Goal: Task Accomplishment & Management: Manage account settings

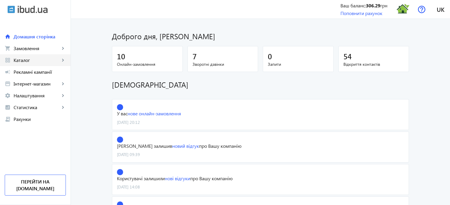
click at [35, 58] on span "Каталог" at bounding box center [37, 60] width 46 height 6
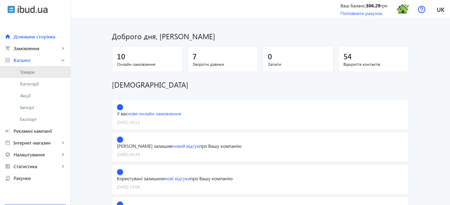
click at [35, 70] on span "Товари" at bounding box center [43, 72] width 46 height 6
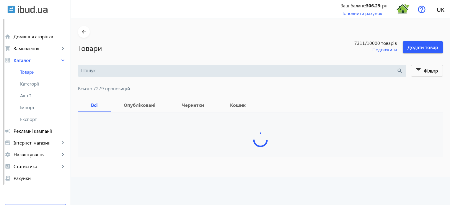
click at [91, 68] on input "search" at bounding box center [238, 71] width 315 height 6
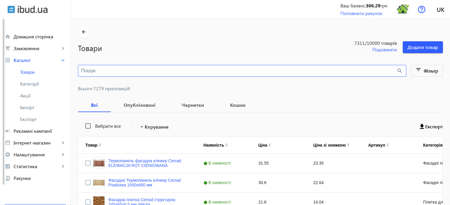
paste input "Calacatta Oro"
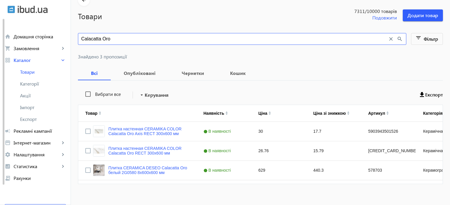
scroll to position [38, 0]
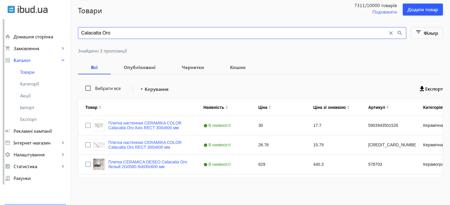
type input "Calacatta Oro"
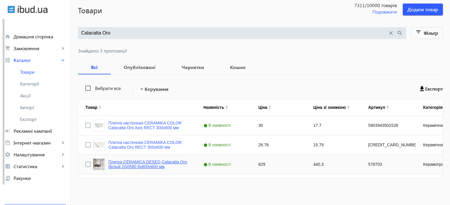
click at [145, 163] on link "Плитка CERAMICA DESEO Calacatta Oro белый 2G0580 8х600х600 мм" at bounding box center [148, 164] width 81 height 9
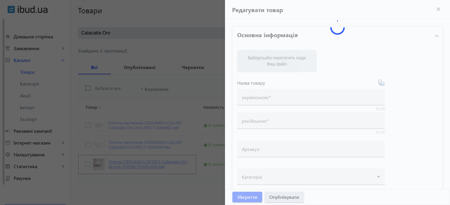
type input "Плитка CERAMICA DESEO Calacatta Oro белый 2G0580 8х600х600 мм"
type input "578703"
type input "629"
type input "5"
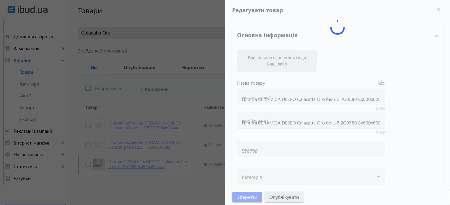
type input "Плитка CERAMICA DESEO Calacatta Oro белый 2G0580 8х600х600 мм"
type textarea "Плитка CERAMICA DESEO Calacatta Oro белый 2G0580 8х600х600 мм купить в компании…"
type input "плитка, плитка для дома, керамогранит, керамогранитная плитка, напольная плитка…"
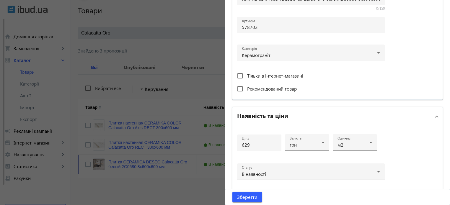
scroll to position [286, 0]
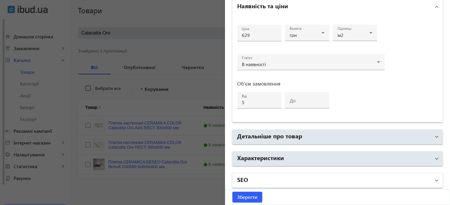
click at [271, 183] on mat-panel-title "SEO" at bounding box center [334, 180] width 194 height 11
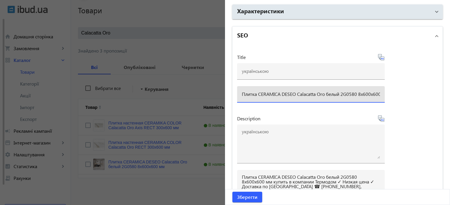
scroll to position [0, 10]
drag, startPoint x: 241, startPoint y: 92, endPoint x: 398, endPoint y: 89, distance: 156.7
click at [398, 89] on div "Title Плитка CERAMICA DESEO Calacatta Oro белый 2G0580 8х600х600 мм Description…" at bounding box center [337, 164] width 210 height 238
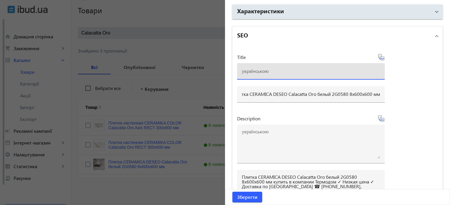
click at [251, 70] on input at bounding box center [311, 71] width 138 height 6
paste input "Плитка CERAMICA DESEO Calacatta Oro белый 2G0580 8х600х600 мм"
click at [381, 58] on icon at bounding box center [381, 58] width 1 height 1
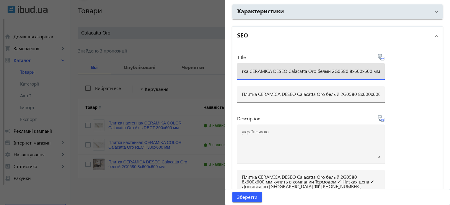
scroll to position [0, 0]
drag, startPoint x: 332, startPoint y: 69, endPoint x: 338, endPoint y: 61, distance: 9.9
click at [332, 68] on input "Плитка CERAMICA DESEO Calacatta Oro белый 2G0580 8х600х600 мм" at bounding box center [311, 71] width 138 height 6
type input "Плитка CERAMICA DESEO Calacatta Oro білий 2G0580 8х600х600 мм"
click at [381, 58] on icon at bounding box center [381, 58] width 1 height 1
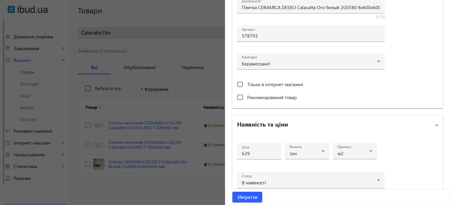
scroll to position [167, 0]
click at [254, 153] on input "629" at bounding box center [259, 153] width 35 height 6
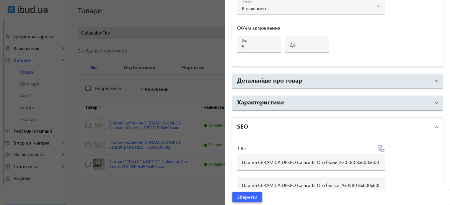
scroll to position [374, 0]
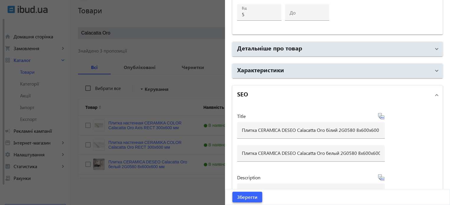
type input "675"
click at [249, 194] on span "Зберегти" at bounding box center [247, 197] width 20 height 6
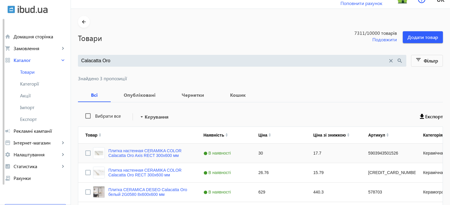
scroll to position [38, 0]
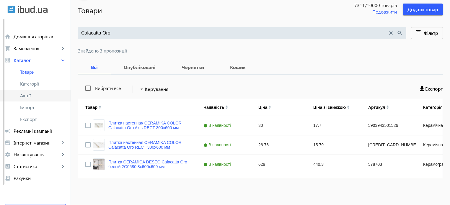
click at [30, 95] on span "Акції" at bounding box center [43, 96] width 46 height 6
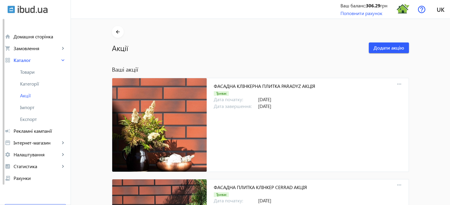
scroll to position [5477, 0]
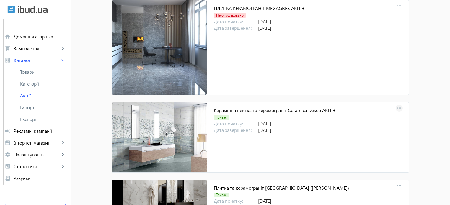
click at [397, 104] on mat-icon "more_horiz" at bounding box center [399, 108] width 8 height 8
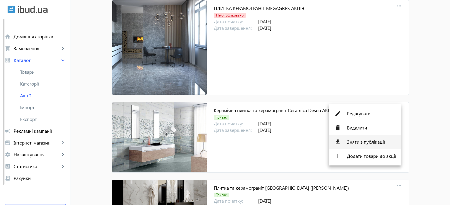
click at [359, 142] on span "Зняти з публікації" at bounding box center [371, 142] width 49 height 5
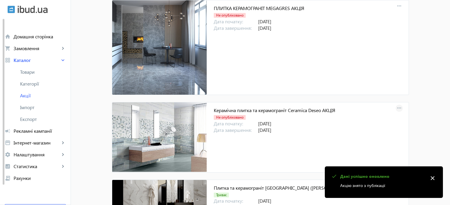
click at [399, 104] on mat-icon "more_horiz" at bounding box center [399, 108] width 8 height 8
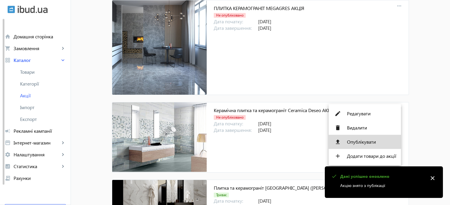
click at [361, 143] on span "Опублікувати" at bounding box center [371, 142] width 49 height 5
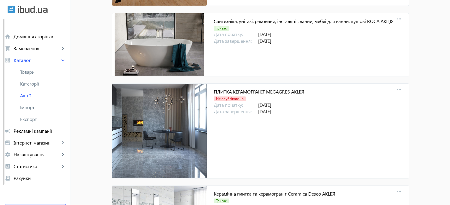
scroll to position [5240, 0]
